Goal: Information Seeking & Learning: Learn about a topic

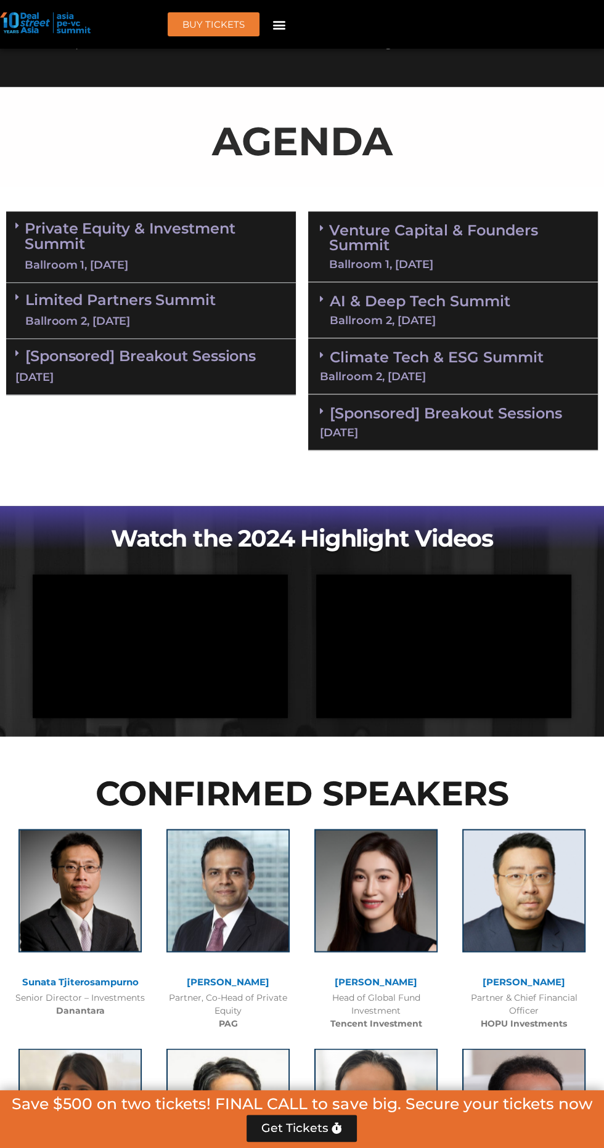
scroll to position [524, 0]
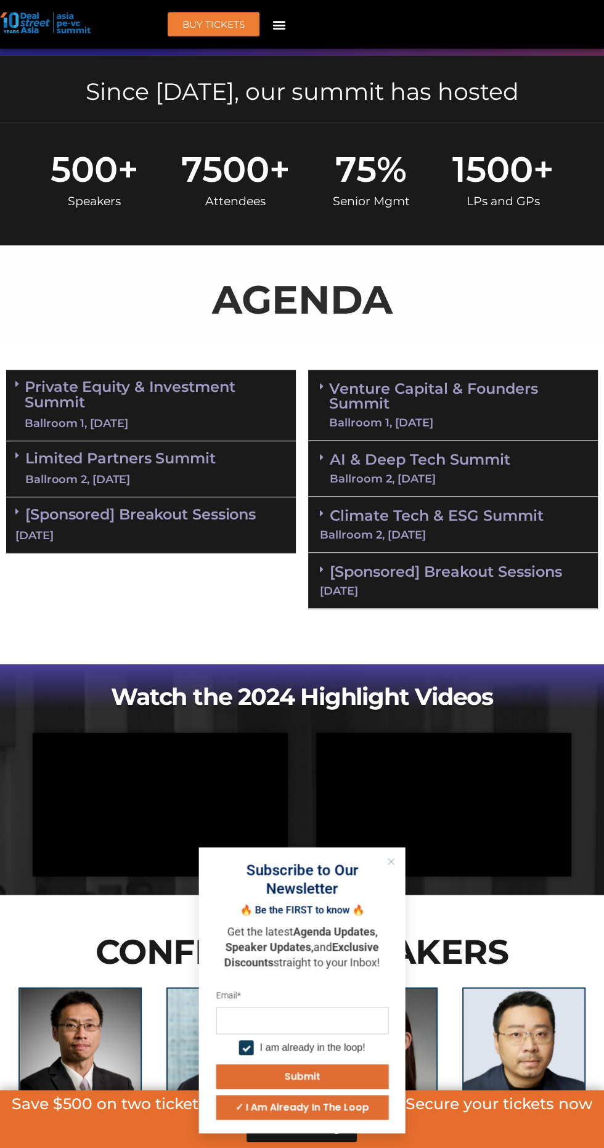
click at [386, 888] on div "Subscribe to Our Newsletter" at bounding box center [302, 879] width 182 height 37
click at [391, 868] on button "Close" at bounding box center [391, 861] width 16 height 16
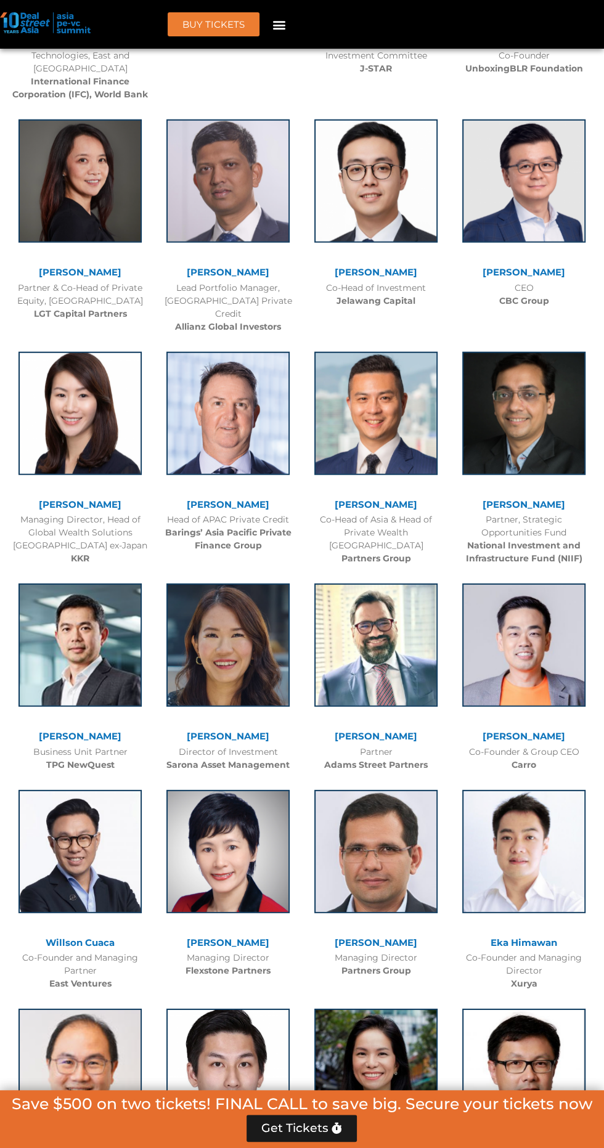
scroll to position [0, 0]
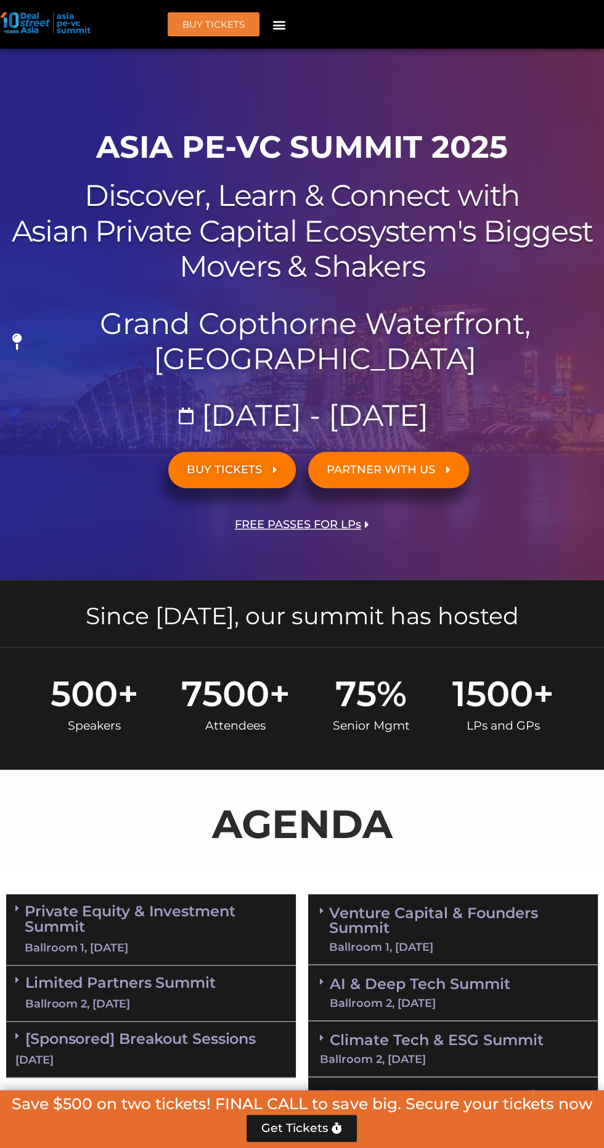
click at [253, 35] on link "BUY Tickets" at bounding box center [214, 24] width 92 height 24
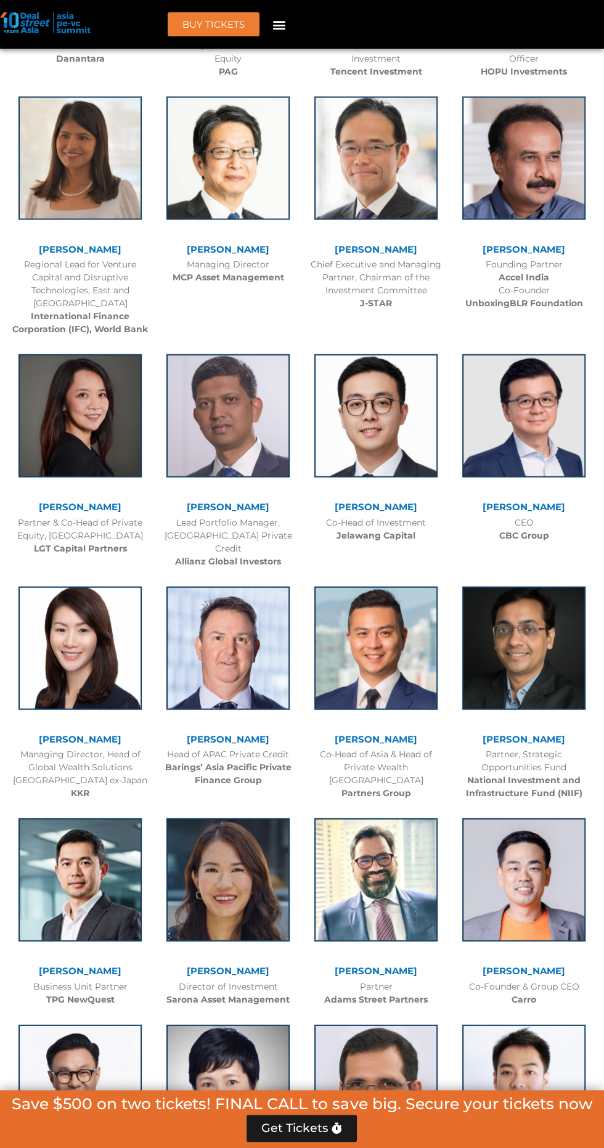
scroll to position [8340, 0]
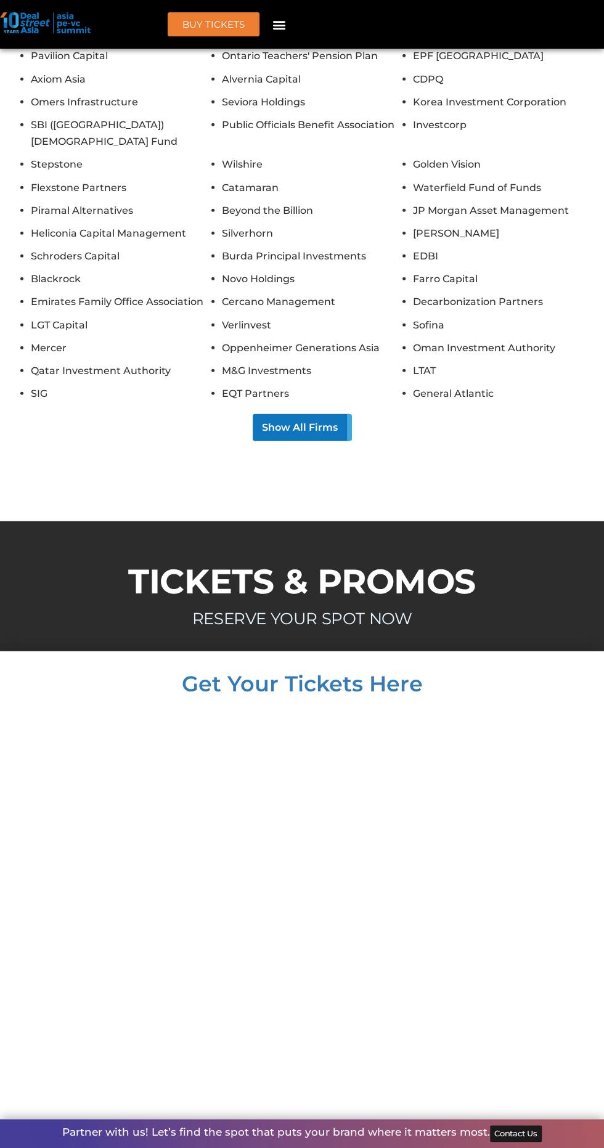
click at [279, 24] on icon "Menu Toggle" at bounding box center [279, 25] width 14 height 14
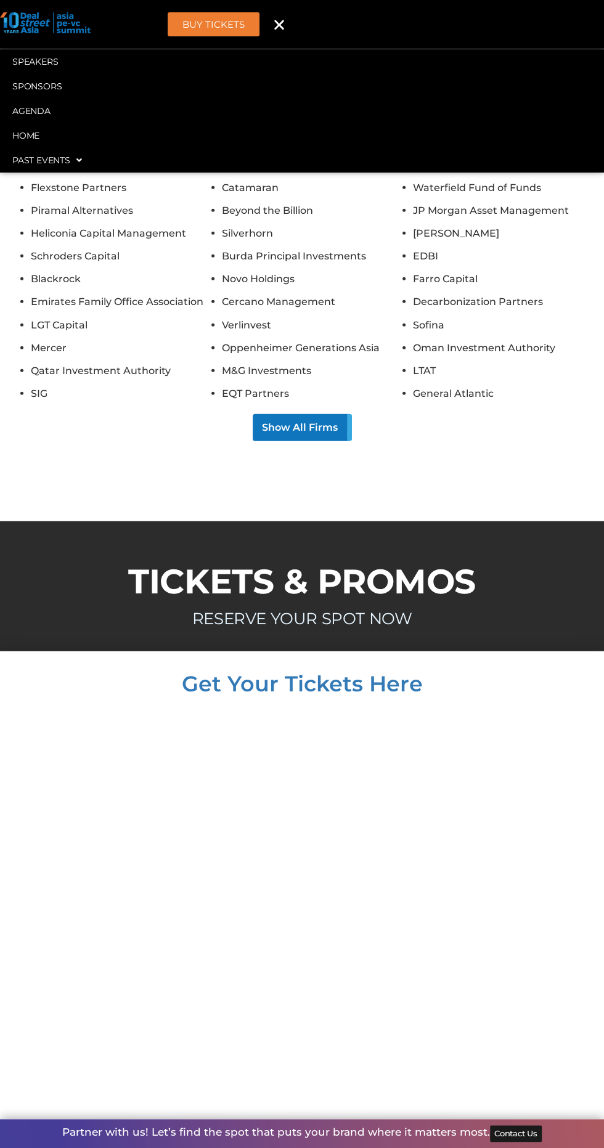
scroll to position [8123, 0]
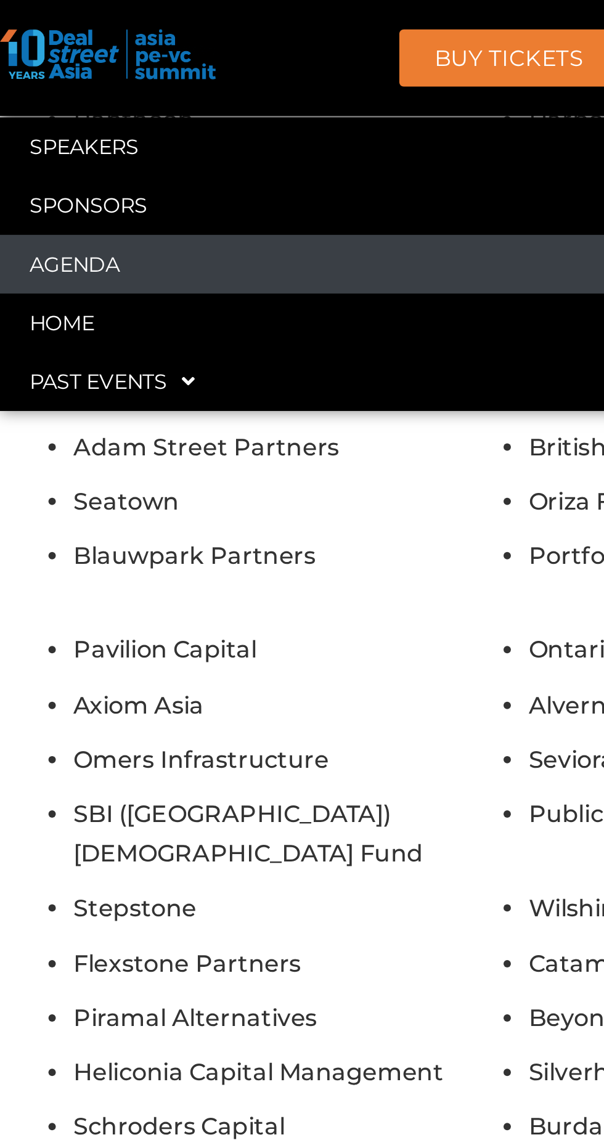
click at [43, 117] on link "Agenda" at bounding box center [302, 111] width 604 height 25
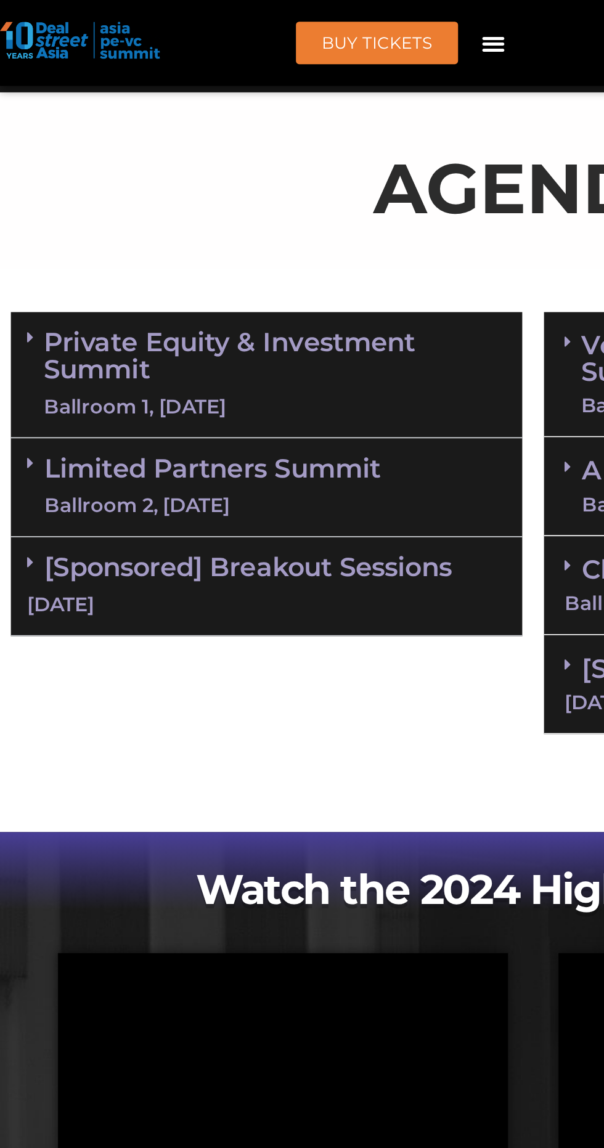
scroll to position [698, 0]
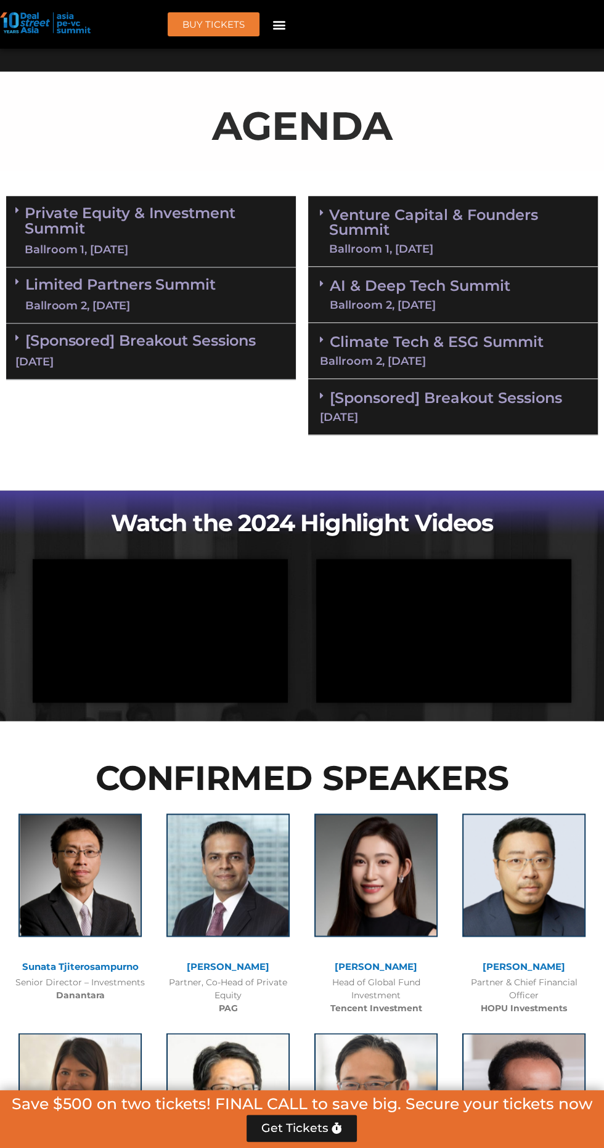
click at [503, 307] on div "Ballroom 2, [DATE]" at bounding box center [420, 304] width 181 height 11
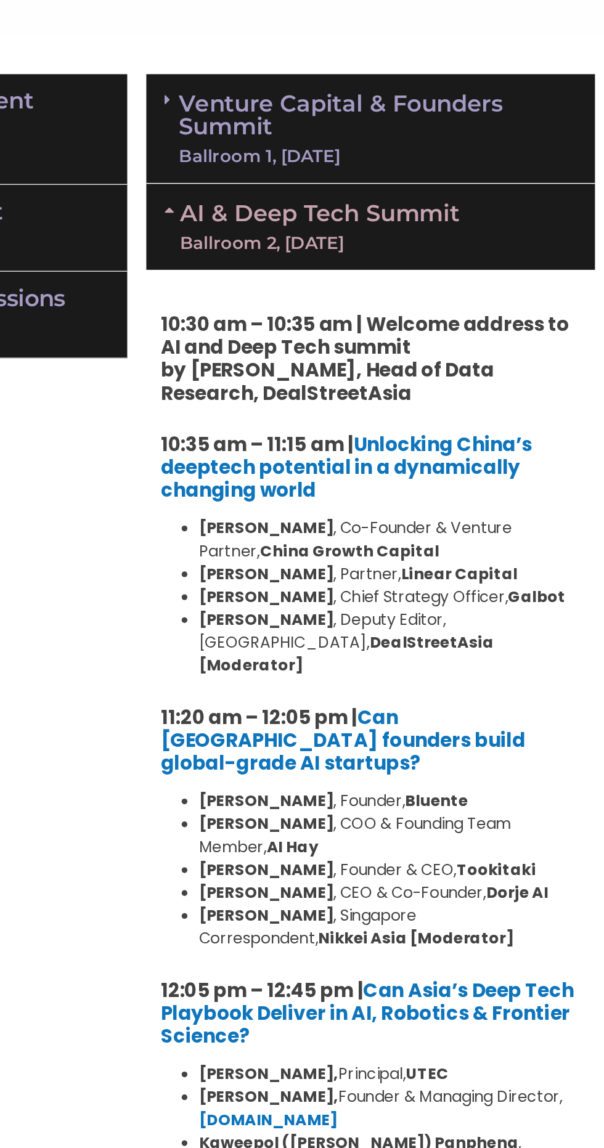
click at [526, 229] on link "Venture Capital & Founders​ Summit Ballroom 1, [DATE]" at bounding box center [457, 231] width 257 height 47
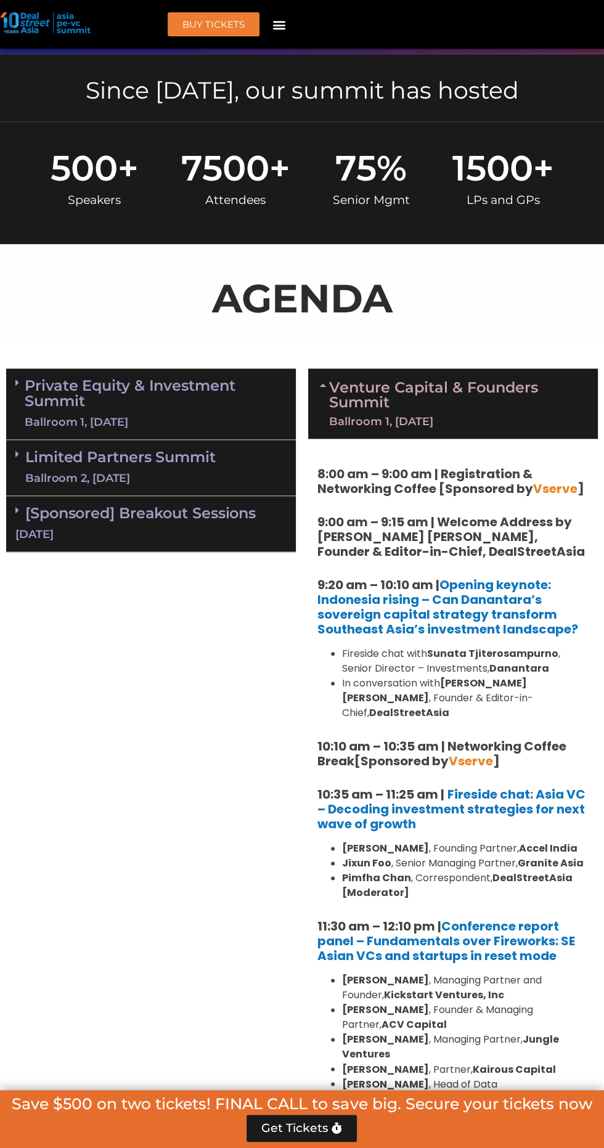
scroll to position [348, 0]
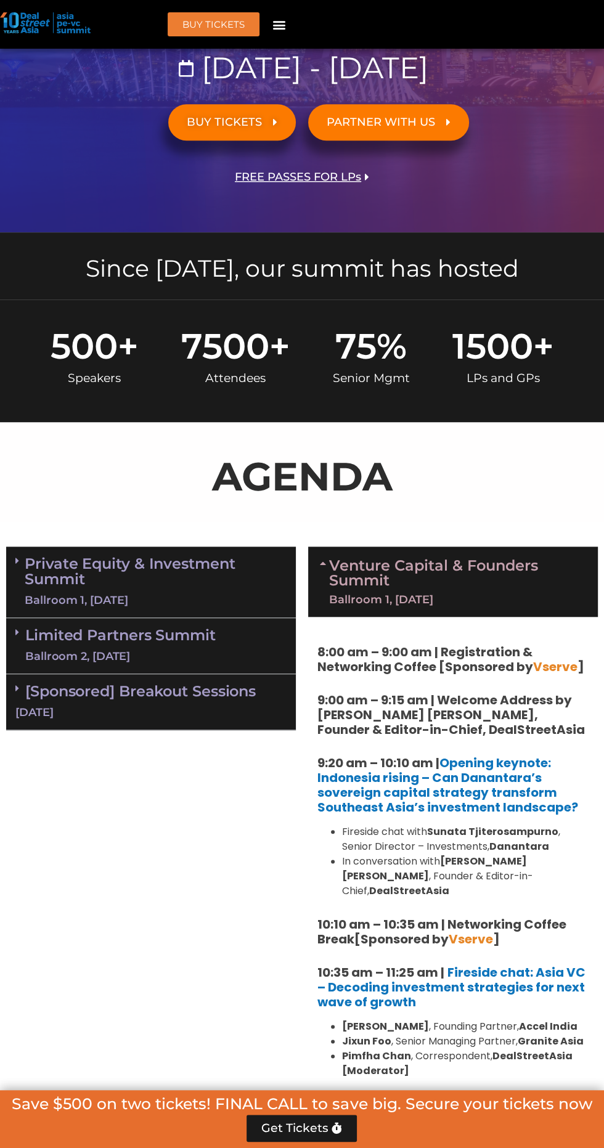
click at [421, 594] on div "Ballroom 1, [DATE]" at bounding box center [457, 599] width 257 height 11
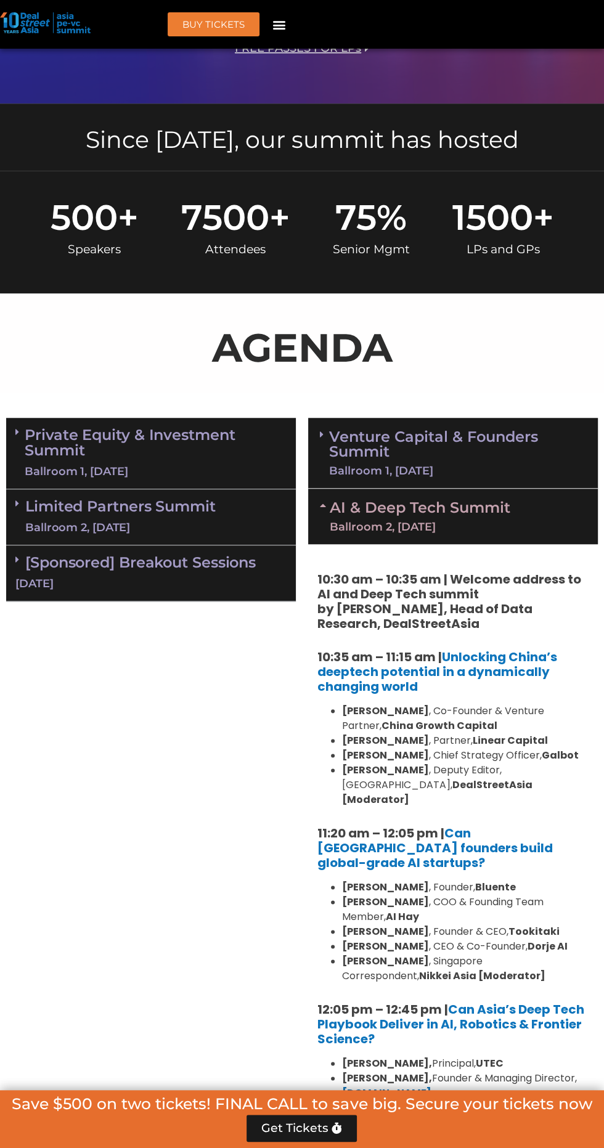
scroll to position [478, 0]
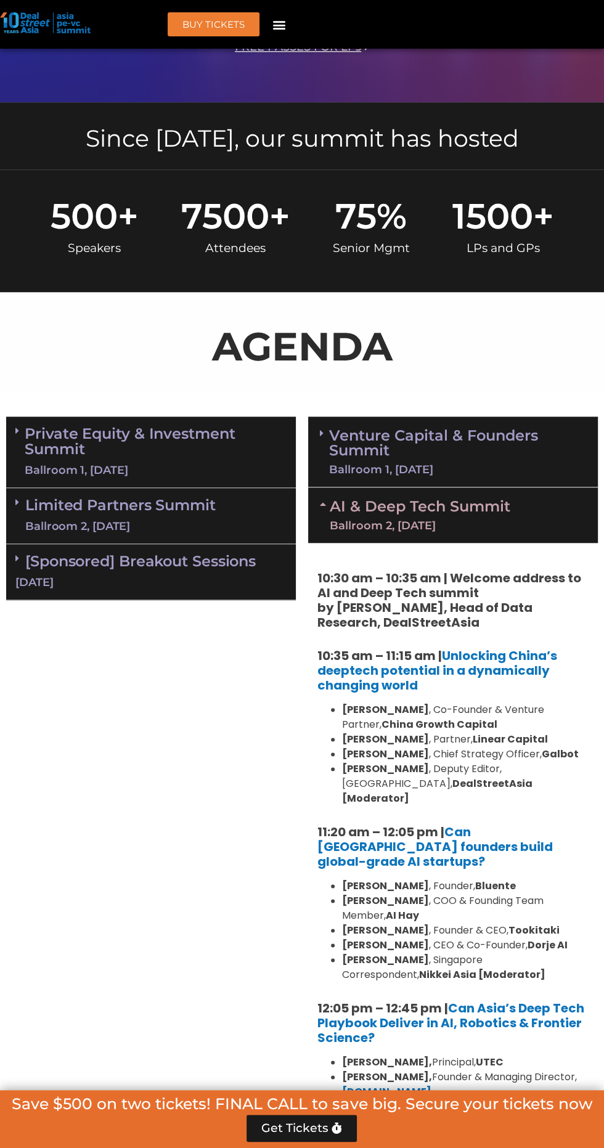
click at [485, 468] on div "Ballroom 1, [DATE]" at bounding box center [457, 469] width 257 height 11
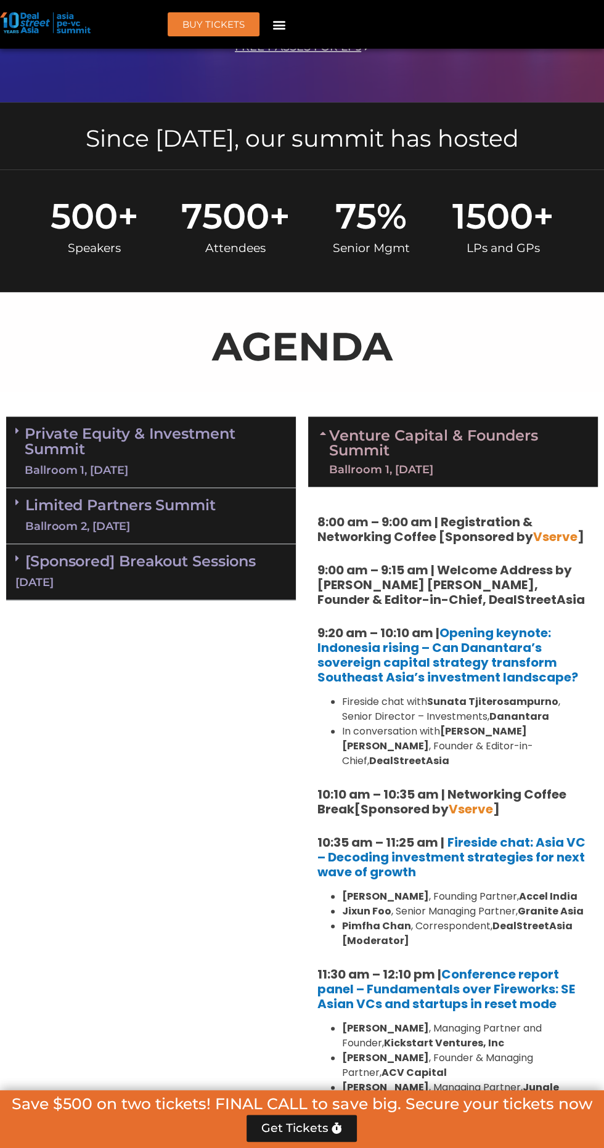
click at [426, 471] on div "Ballroom 1, [DATE]" at bounding box center [457, 469] width 257 height 11
